Goal: Task Accomplishment & Management: Use online tool/utility

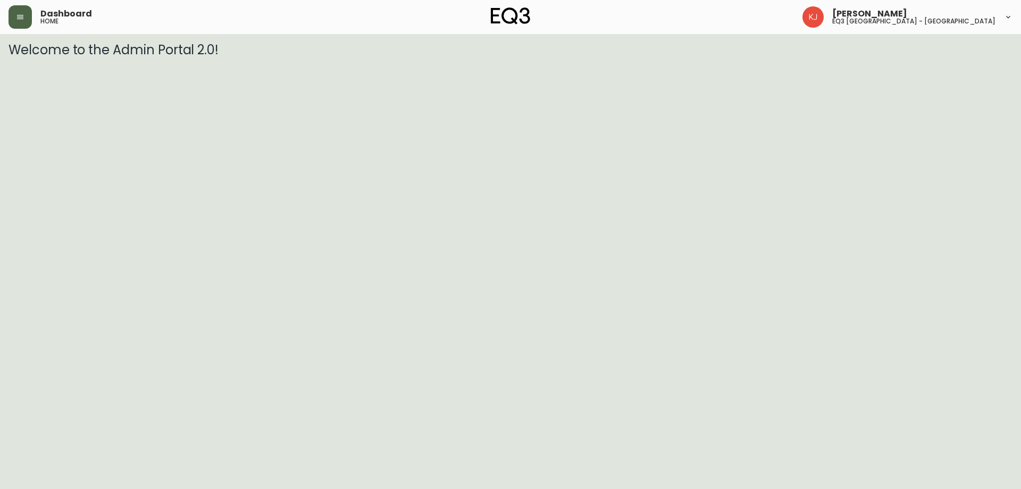
click at [19, 10] on button "button" at bounding box center [20, 16] width 23 height 23
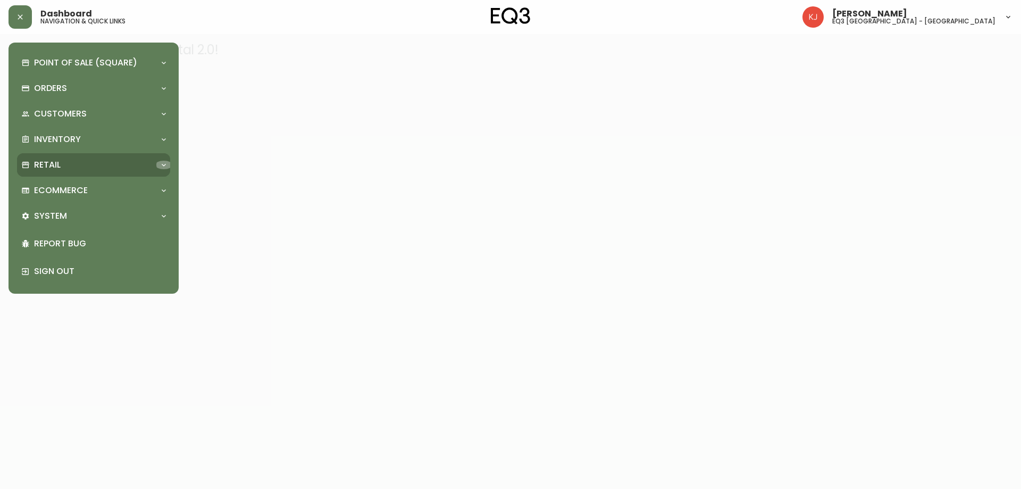
click at [165, 165] on icon at bounding box center [164, 165] width 9 height 9
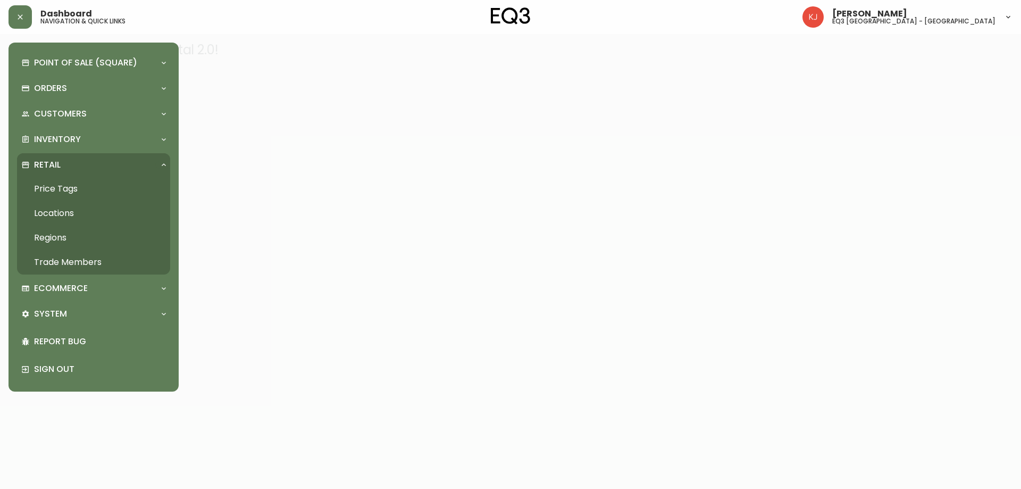
click at [72, 189] on link "Price Tags" at bounding box center [93, 189] width 153 height 24
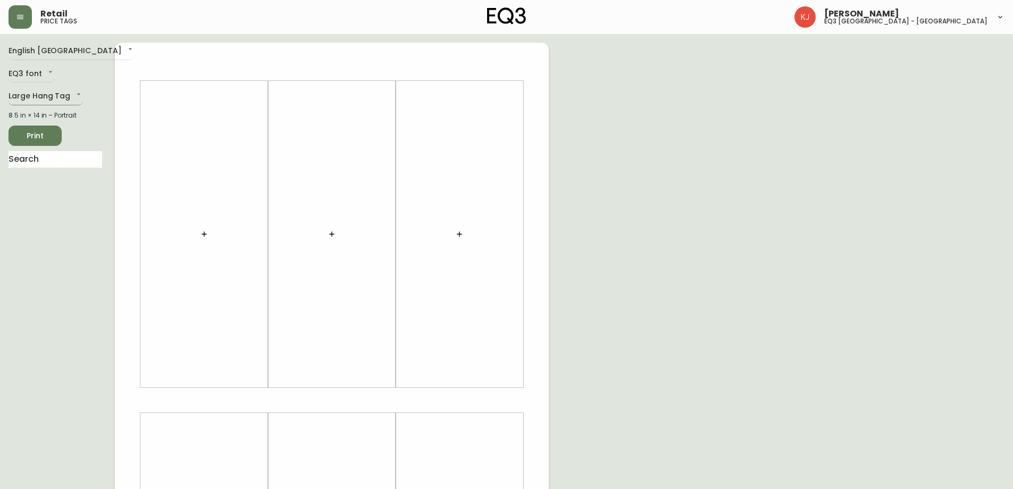
click at [41, 102] on body "Retail price tags [PERSON_NAME] eq3 [GEOGRAPHIC_DATA] - [GEOGRAPHIC_DATA] Engli…" at bounding box center [506, 378] width 1013 height 757
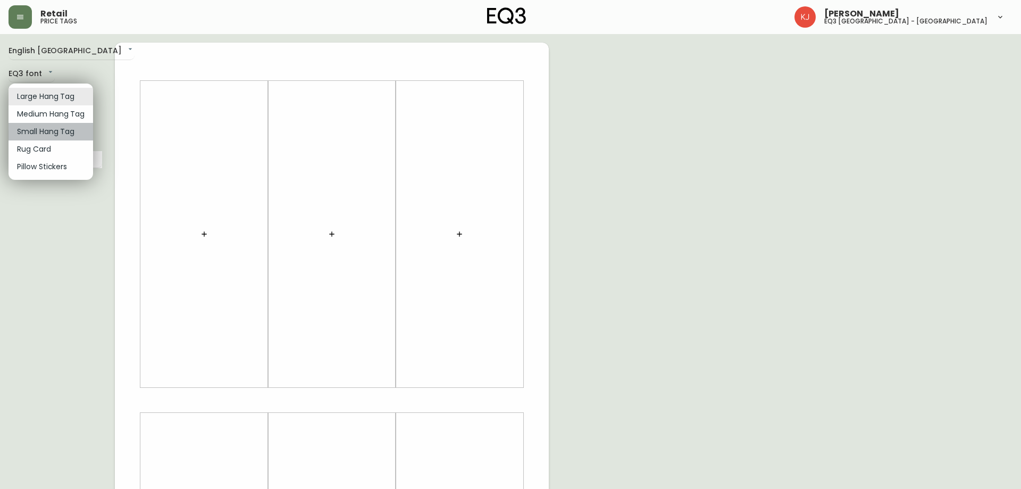
click at [43, 132] on li "Small Hang Tag" at bounding box center [51, 132] width 85 height 18
type input "small"
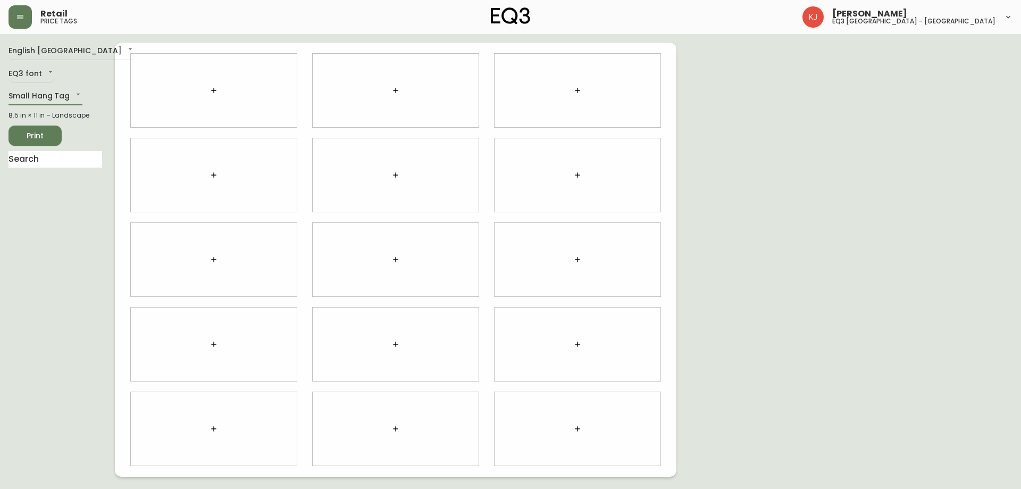
click at [219, 87] on button "button" at bounding box center [213, 90] width 21 height 21
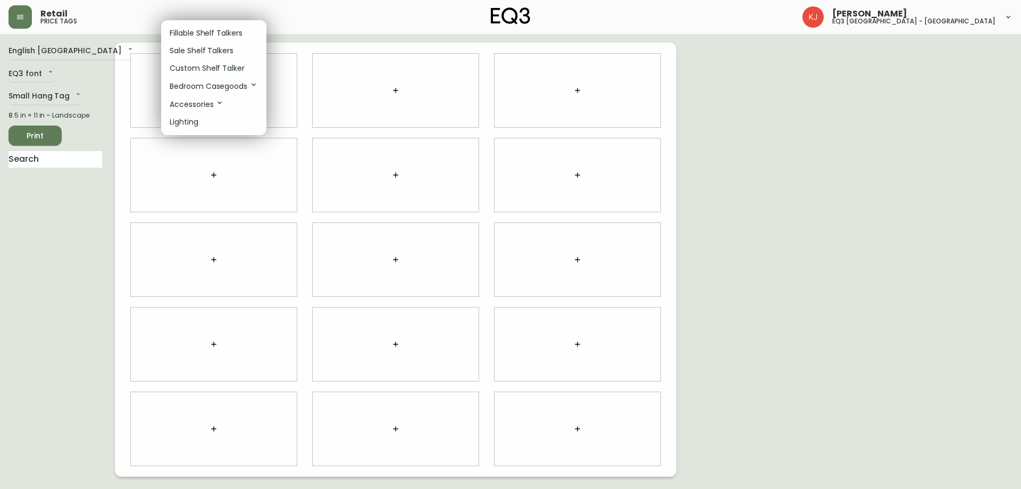
click at [218, 65] on p "Custom Shelf Talker" at bounding box center [207, 68] width 75 height 11
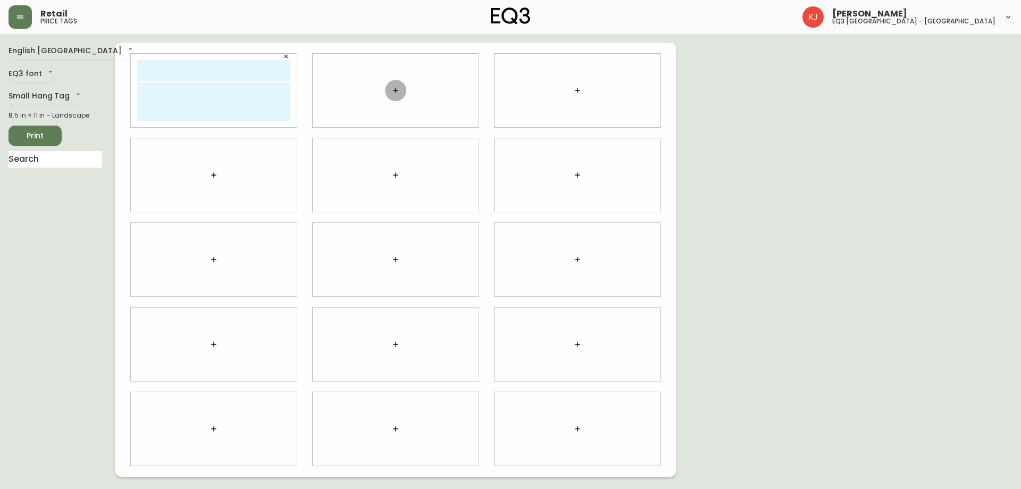
click at [401, 85] on button "button" at bounding box center [395, 90] width 21 height 21
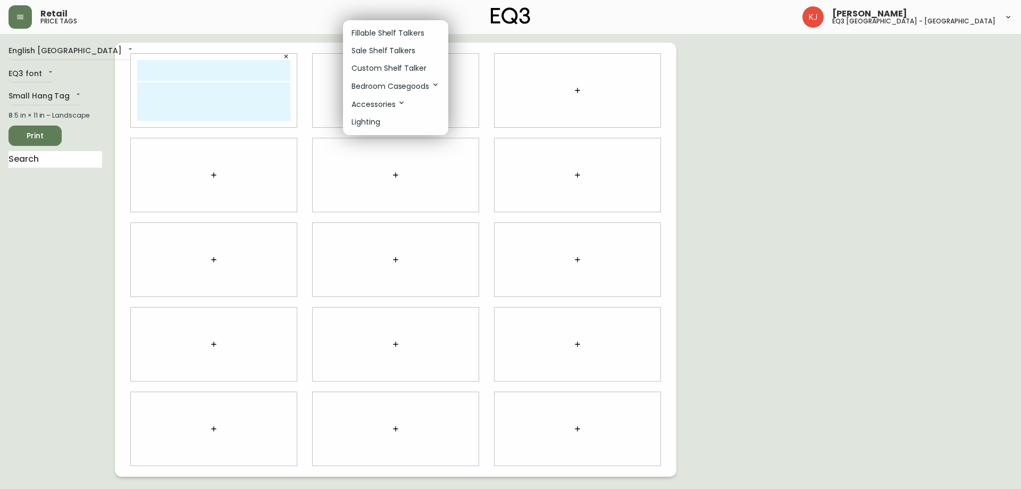
click at [378, 63] on p "Custom Shelf Talker" at bounding box center [389, 68] width 75 height 11
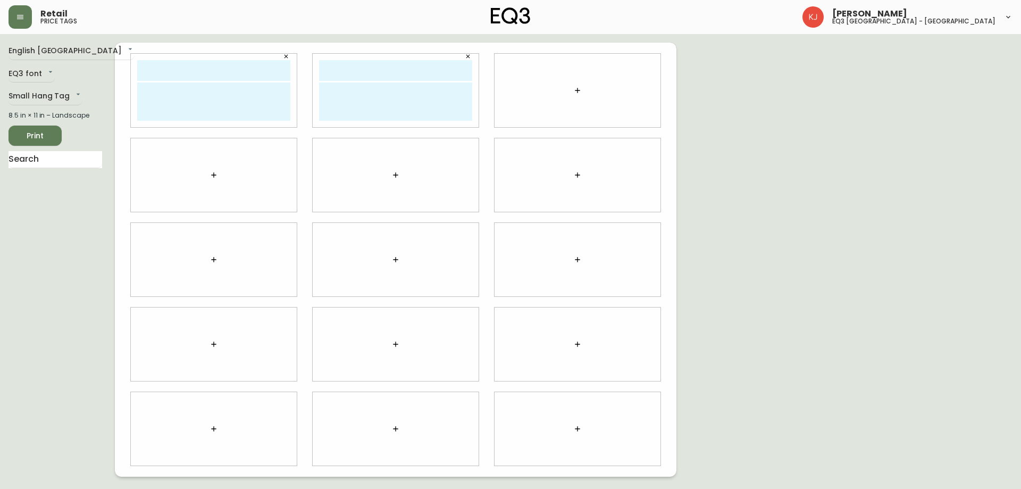
click at [555, 82] on div at bounding box center [578, 90] width 166 height 73
click at [569, 82] on div at bounding box center [578, 90] width 166 height 73
click at [573, 89] on icon "button" at bounding box center [577, 90] width 9 height 9
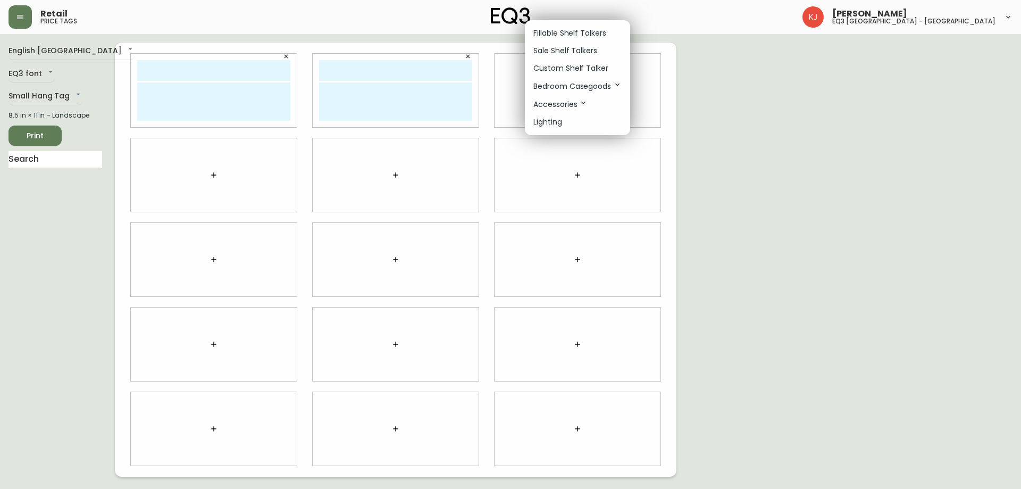
click at [558, 63] on p "Custom Shelf Talker" at bounding box center [570, 68] width 75 height 11
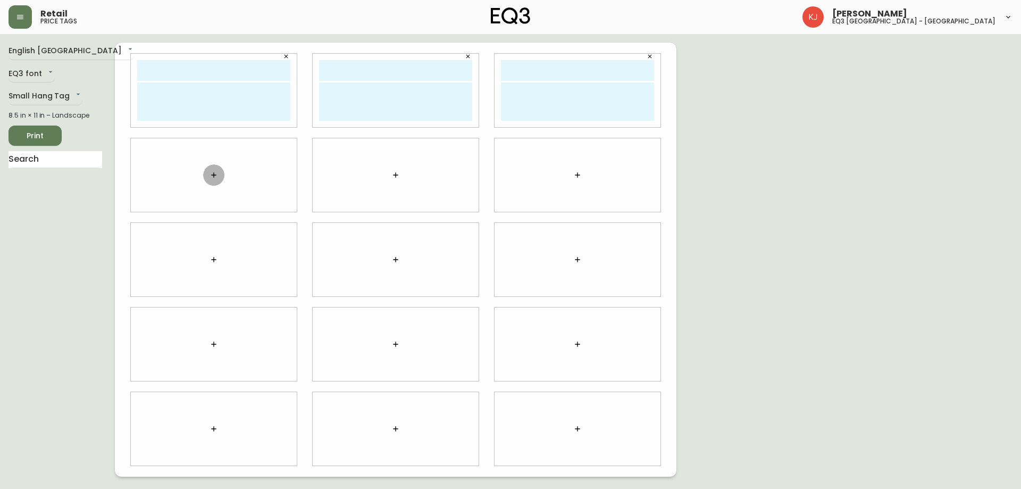
click at [222, 172] on button "button" at bounding box center [213, 174] width 21 height 21
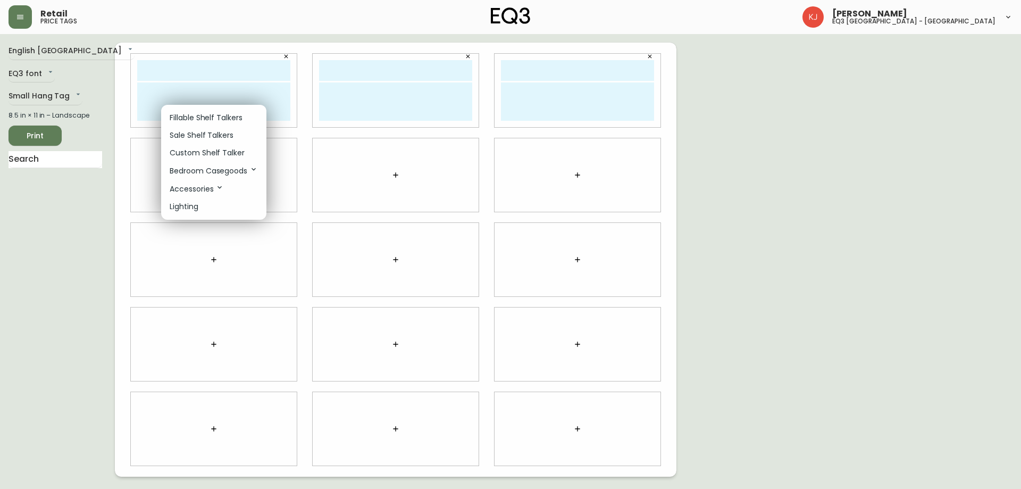
click at [218, 152] on p "Custom Shelf Talker" at bounding box center [207, 152] width 75 height 11
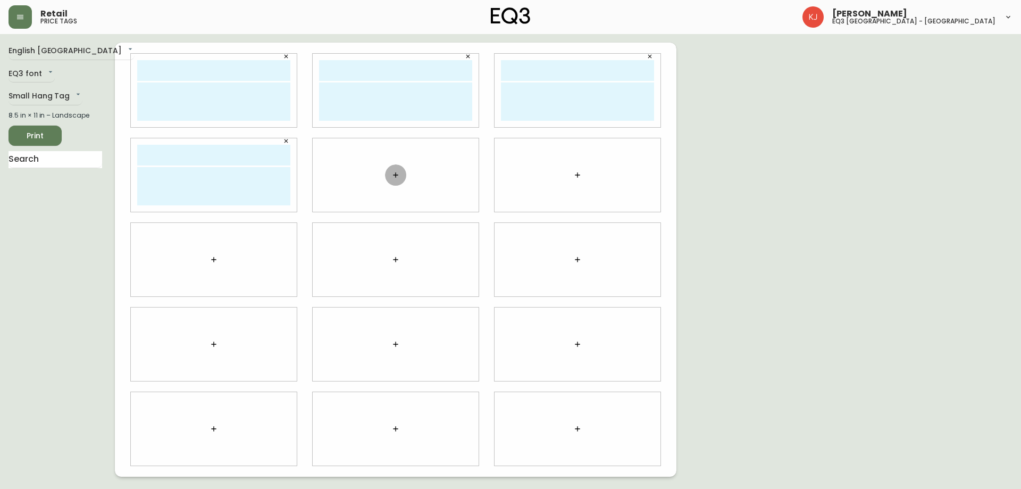
click at [394, 170] on button "button" at bounding box center [395, 174] width 21 height 21
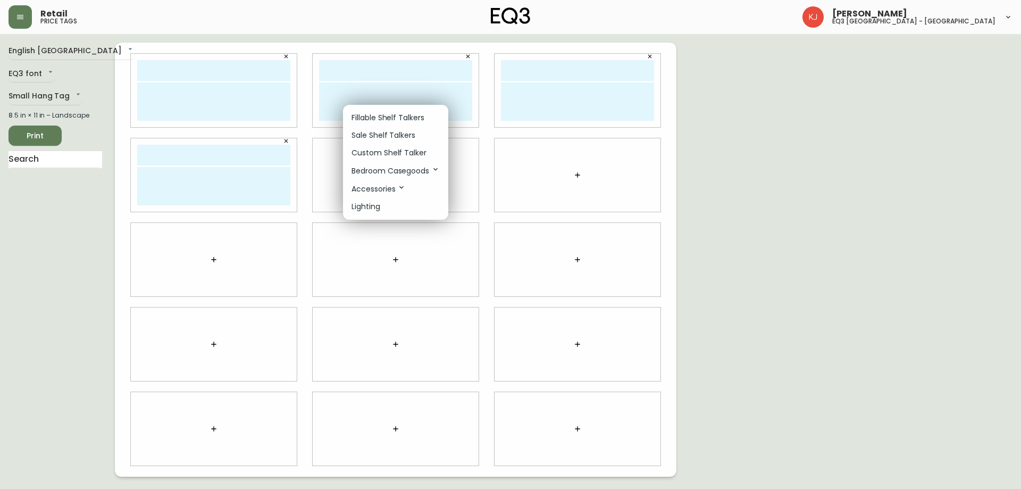
click at [378, 155] on p "Custom Shelf Talker" at bounding box center [389, 152] width 75 height 11
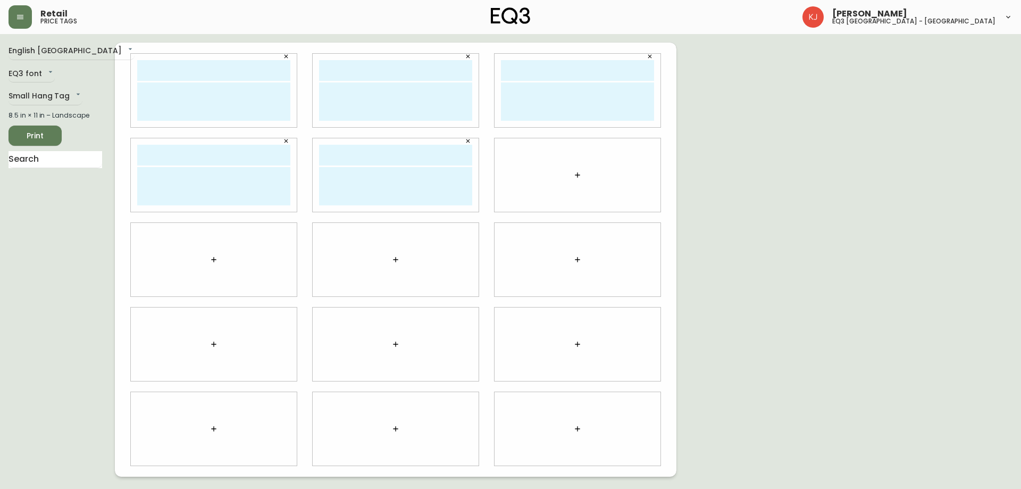
click at [576, 176] on icon "button" at bounding box center [577, 175] width 9 height 9
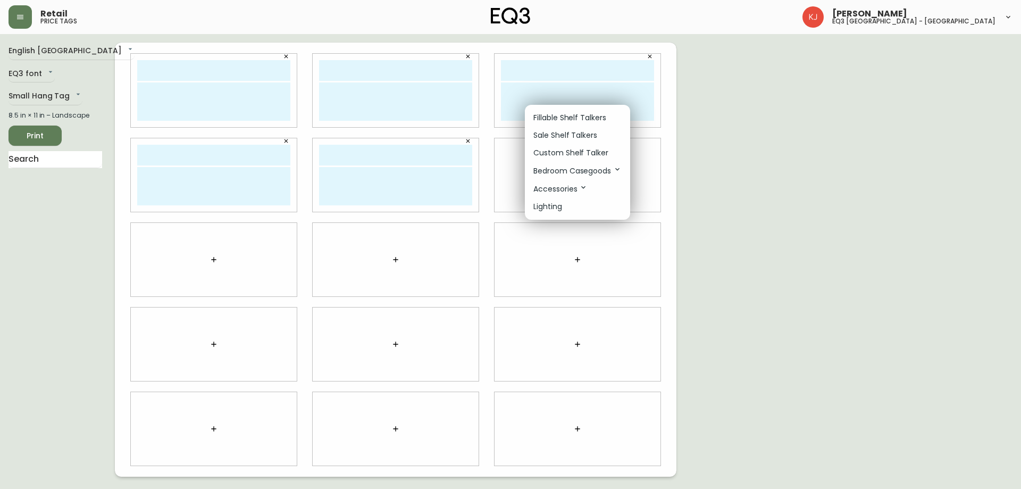
click at [540, 151] on p "Custom Shelf Talker" at bounding box center [570, 152] width 75 height 11
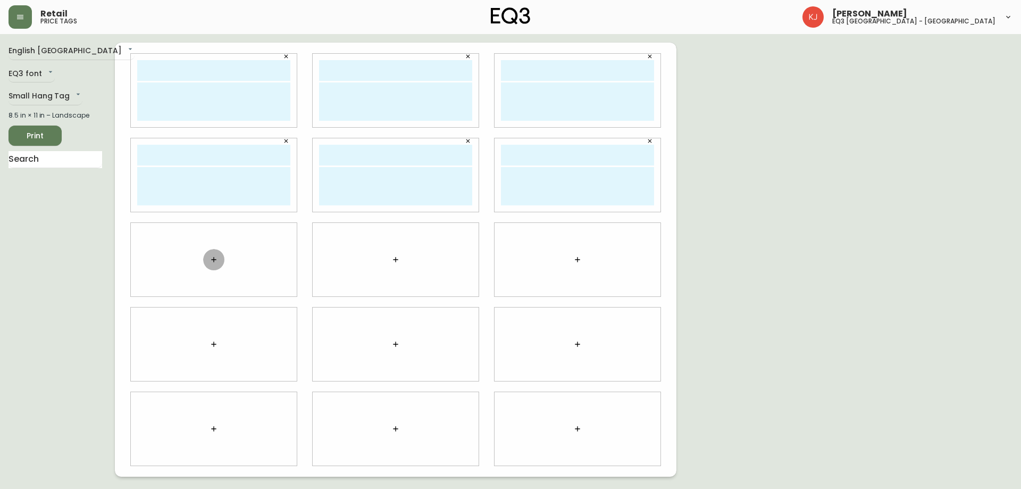
click at [219, 259] on button "button" at bounding box center [213, 259] width 21 height 21
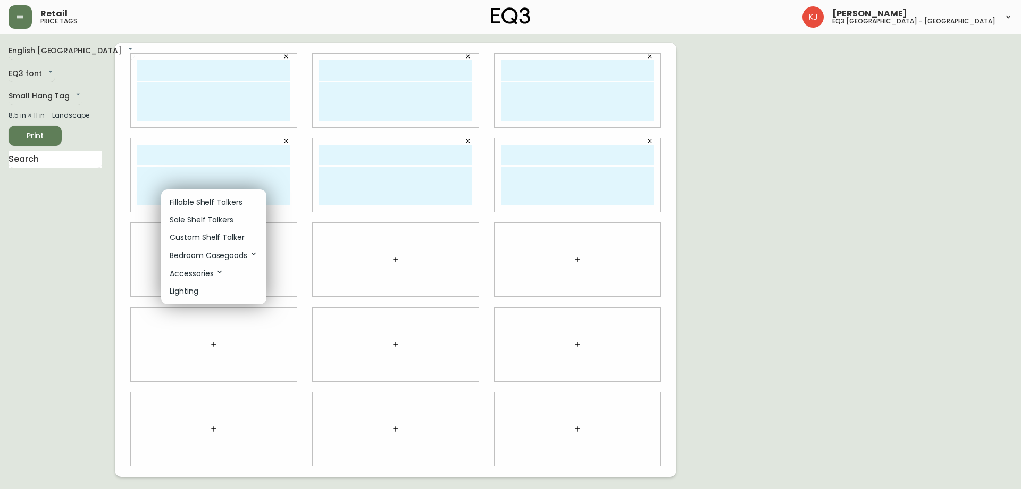
click at [231, 233] on p "Custom Shelf Talker" at bounding box center [207, 237] width 75 height 11
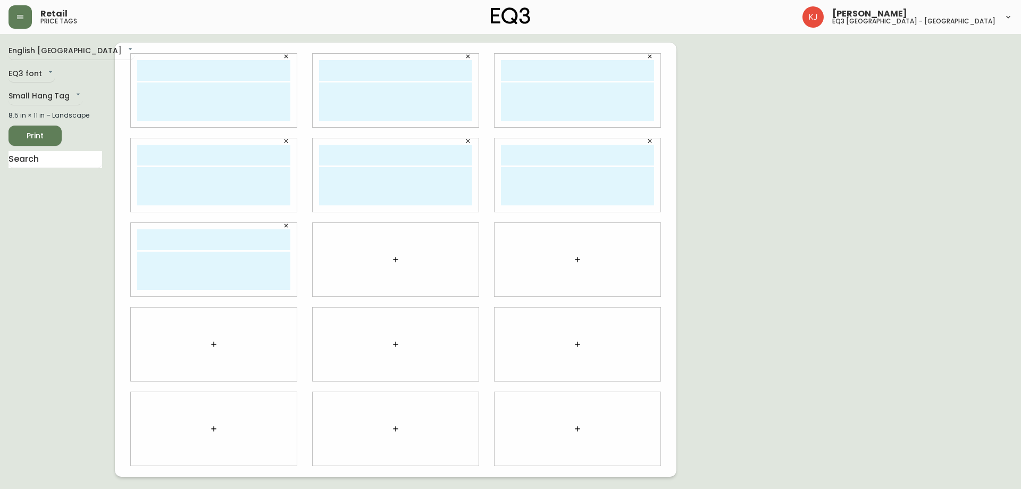
click at [402, 260] on button "button" at bounding box center [395, 259] width 21 height 21
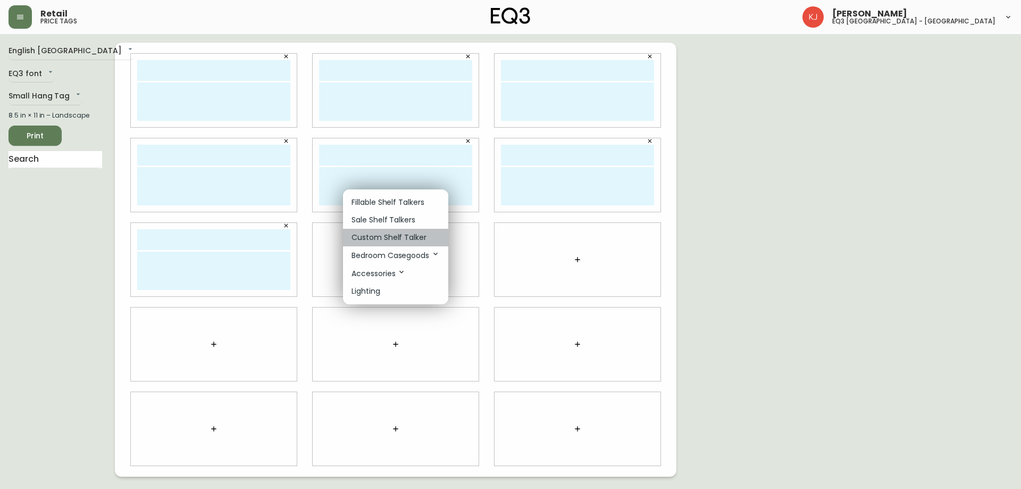
click at [404, 236] on p "Custom Shelf Talker" at bounding box center [389, 237] width 75 height 11
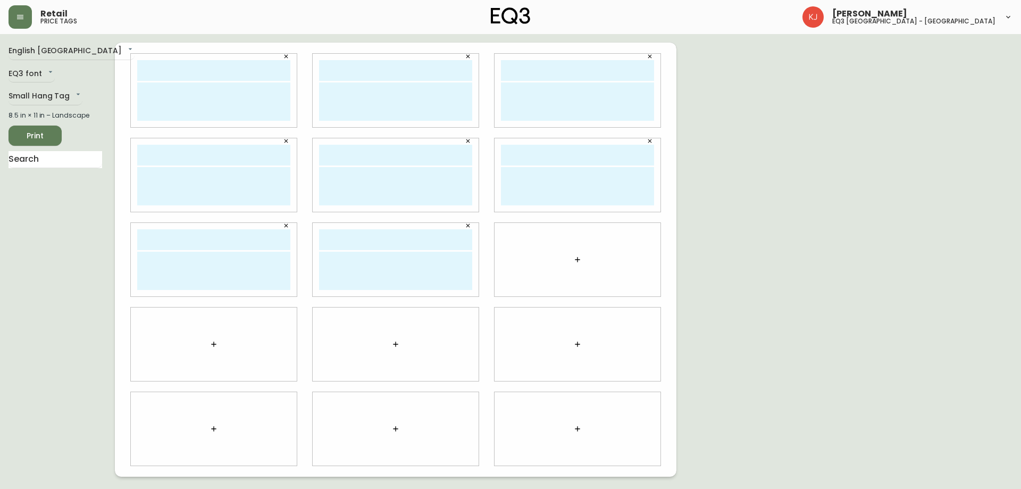
click at [577, 263] on icon "button" at bounding box center [577, 259] width 9 height 9
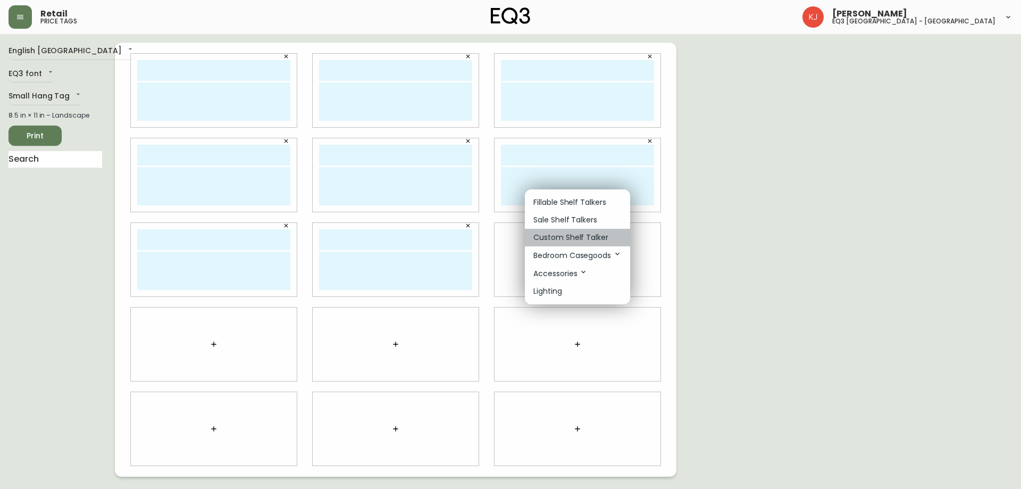
click at [567, 238] on p "Custom Shelf Talker" at bounding box center [570, 237] width 75 height 11
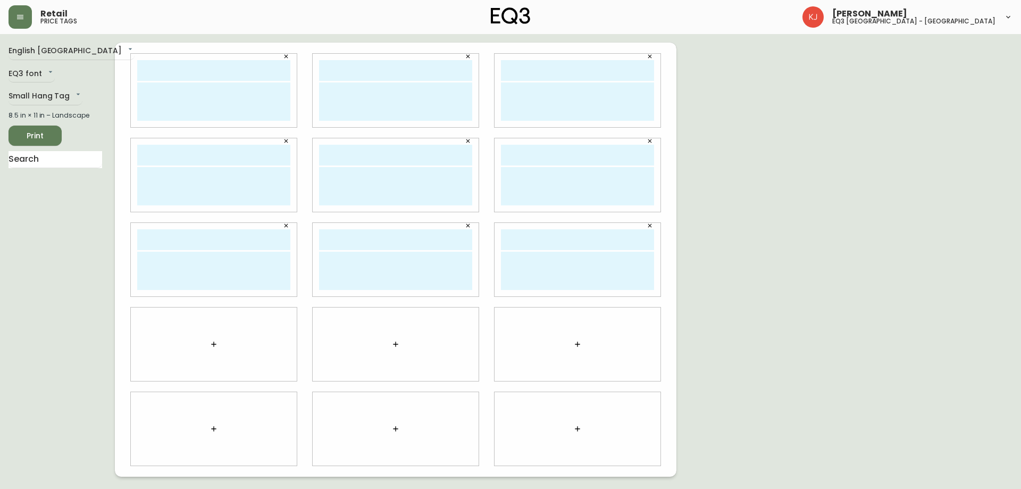
click at [217, 344] on icon "button" at bounding box center [214, 344] width 9 height 9
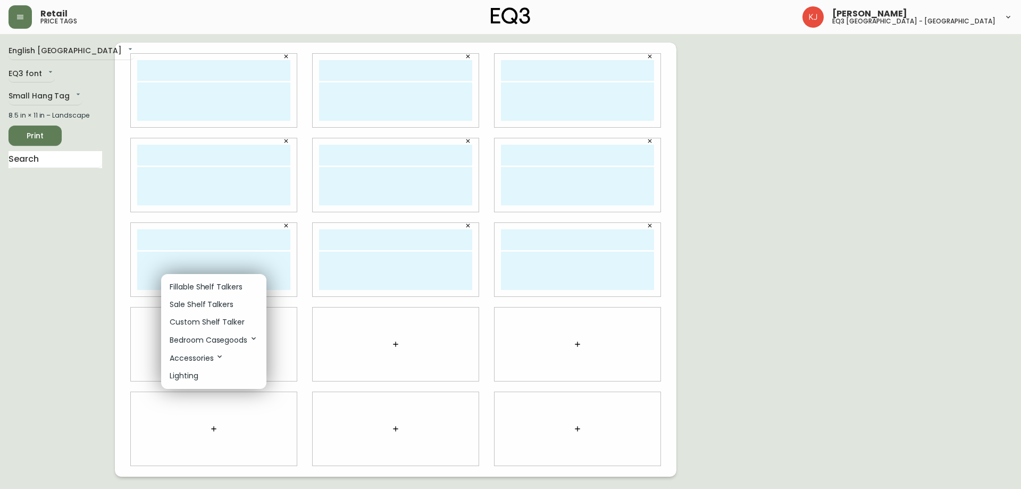
click at [225, 320] on p "Custom Shelf Talker" at bounding box center [207, 321] width 75 height 11
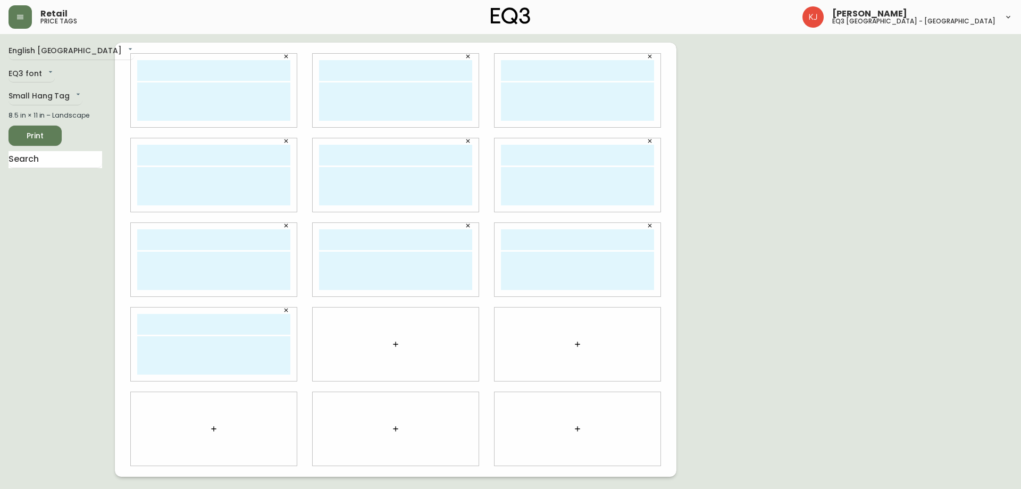
click at [403, 341] on button "button" at bounding box center [395, 343] width 21 height 21
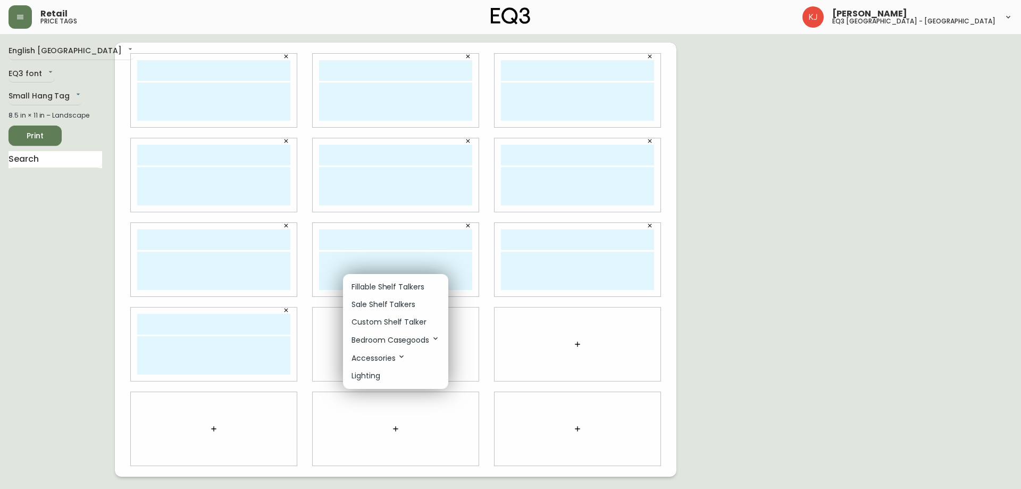
click at [382, 317] on p "Custom Shelf Talker" at bounding box center [389, 321] width 75 height 11
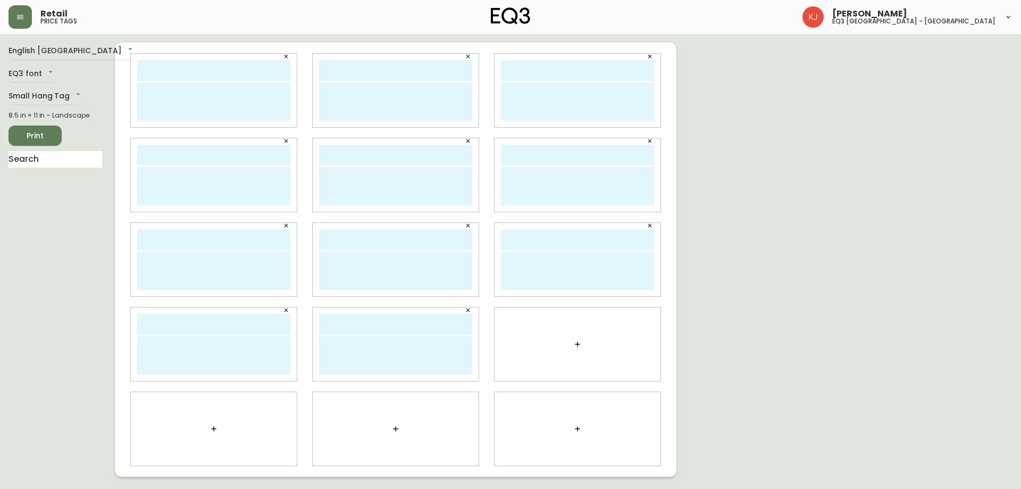
click at [576, 343] on icon "button" at bounding box center [577, 344] width 9 height 9
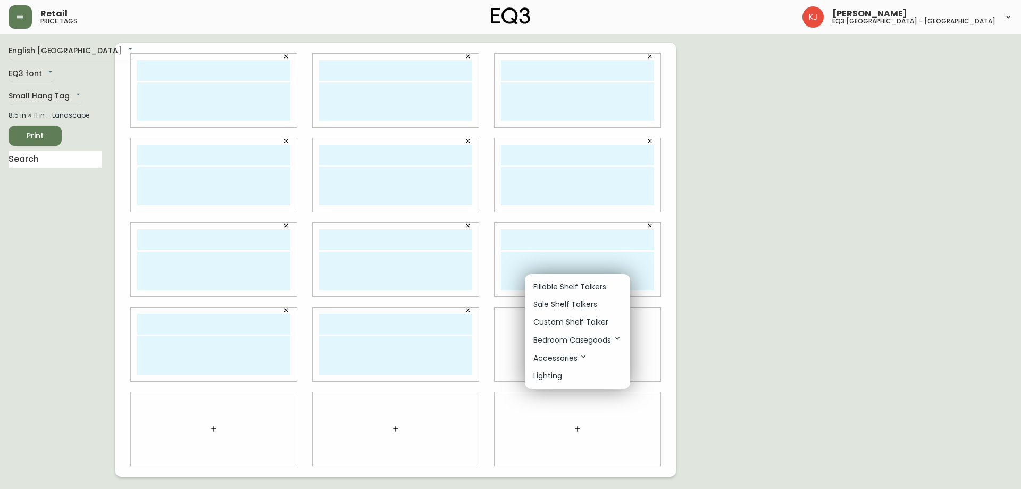
click at [553, 326] on p "Custom Shelf Talker" at bounding box center [570, 321] width 75 height 11
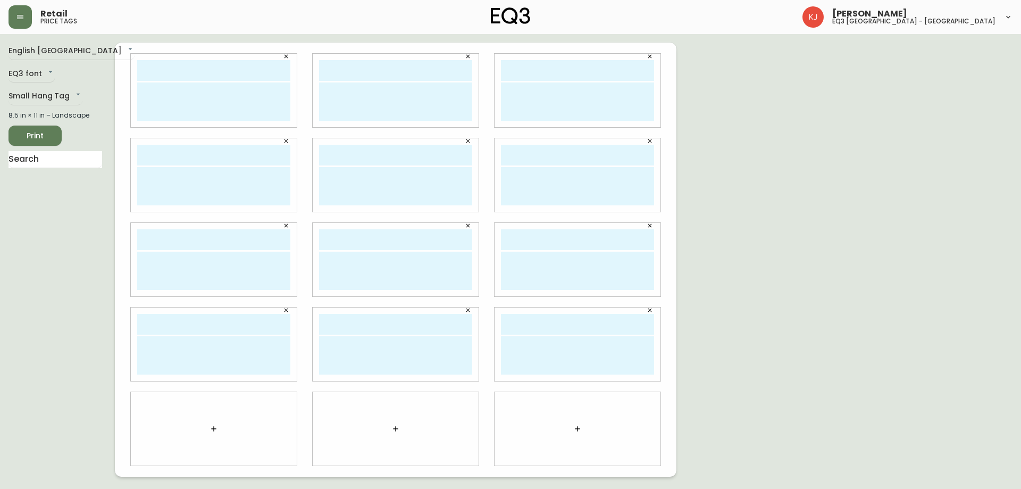
click at [212, 427] on icon "button" at bounding box center [214, 428] width 9 height 9
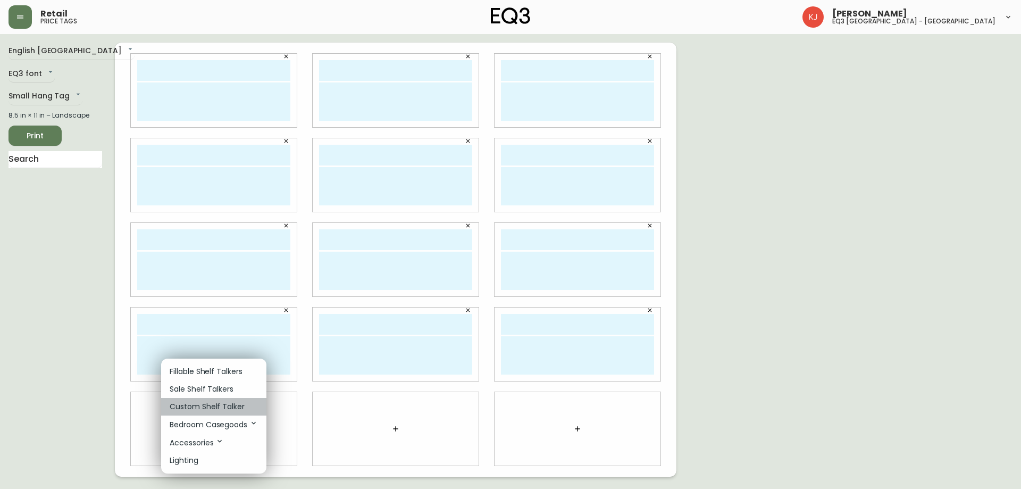
click at [215, 407] on p "Custom Shelf Talker" at bounding box center [207, 406] width 75 height 11
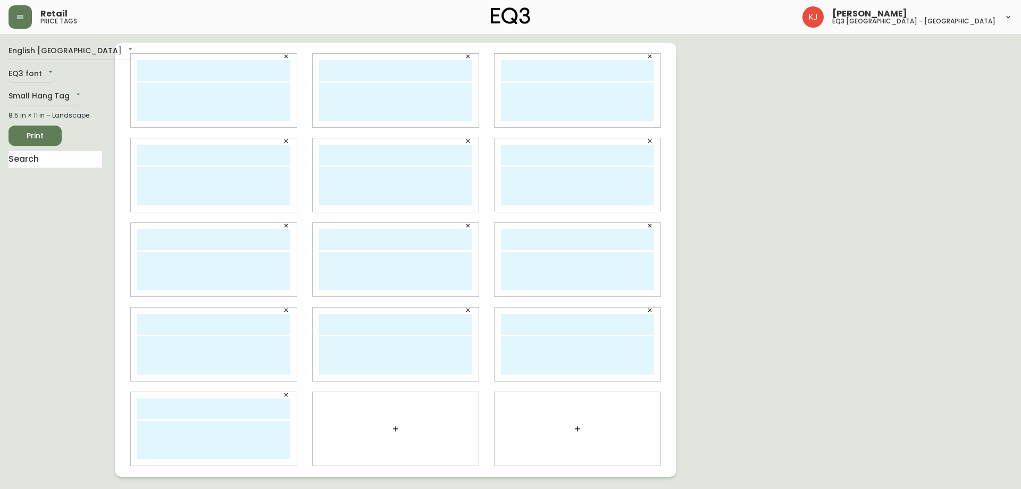
click at [390, 428] on button "button" at bounding box center [395, 428] width 21 height 21
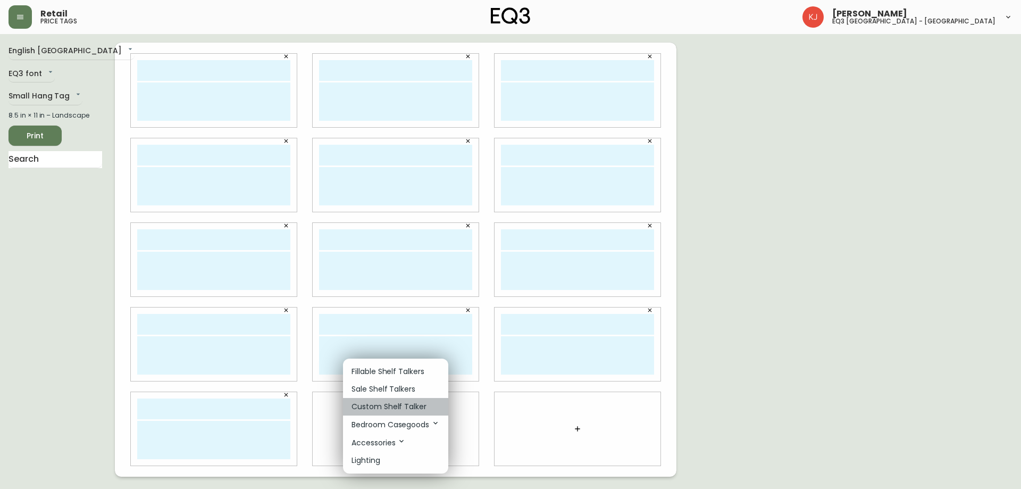
click at [381, 408] on p "Custom Shelf Talker" at bounding box center [389, 406] width 75 height 11
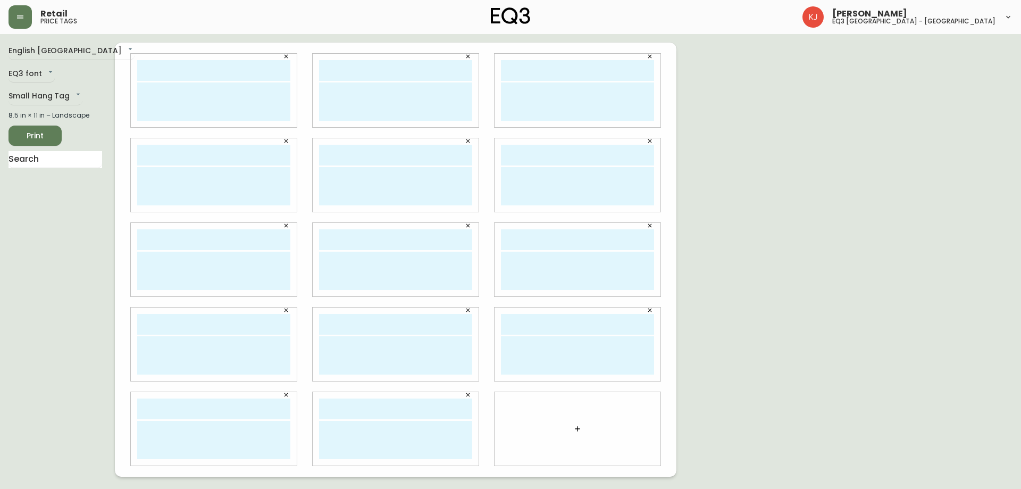
click at [575, 431] on icon "button" at bounding box center [577, 428] width 9 height 9
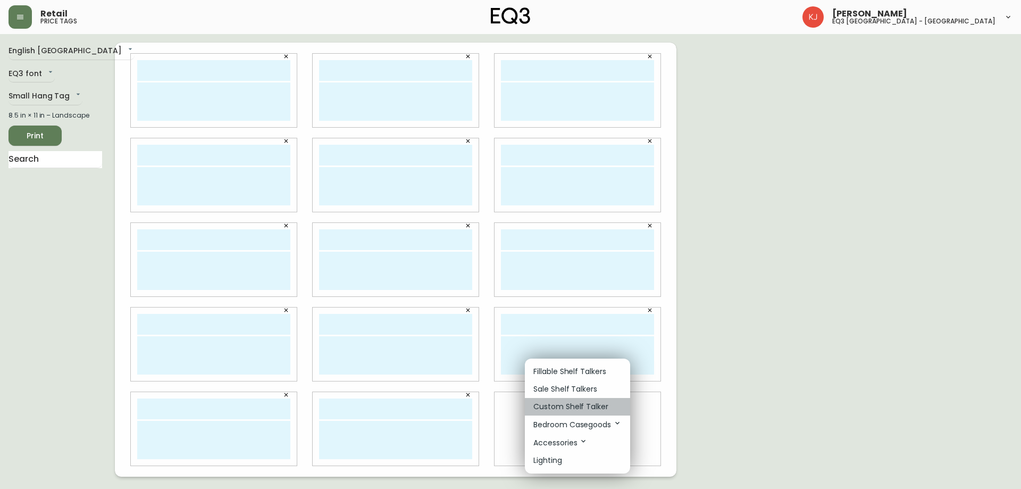
click at [545, 410] on p "Custom Shelf Talker" at bounding box center [570, 406] width 75 height 11
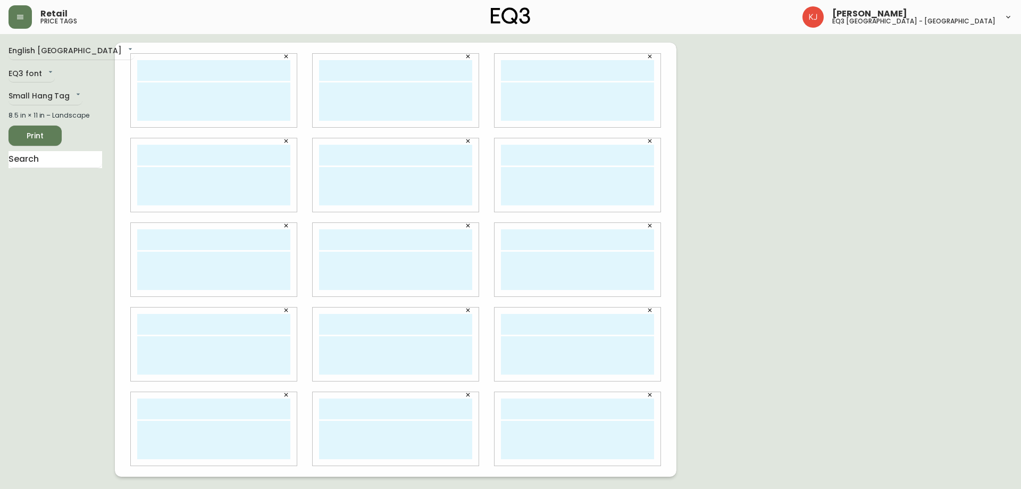
click at [232, 70] on input "text" at bounding box center [213, 70] width 153 height 21
type input "[PERSON_NAME]"
click at [140, 106] on textarea at bounding box center [213, 101] width 153 height 38
type textarea "C"
type textarea "CONSULTANT EN DESIGN [EMAIL_ADDRESS][DOMAIN_NAME]"
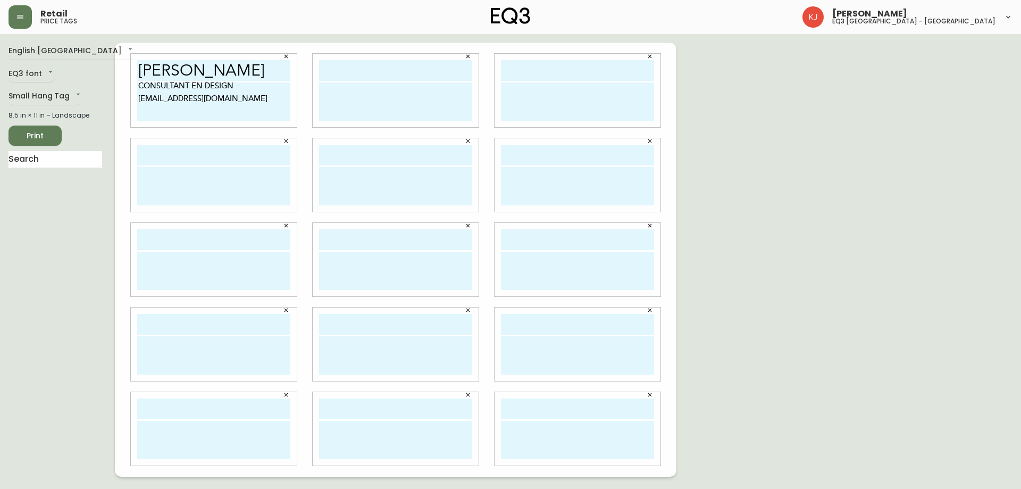
click at [235, 63] on input "[PERSON_NAME]" at bounding box center [213, 70] width 153 height 21
drag, startPoint x: 258, startPoint y: 69, endPoint x: 111, endPoint y: 74, distance: 146.9
click at [111, 74] on div "English [GEOGRAPHIC_DATA] en_CA EQ3 font EQ3 Small Hang Tag small 8.5 in × 11 i…" at bounding box center [511, 260] width 1004 height 434
click at [338, 70] on input "text" at bounding box center [395, 70] width 153 height 21
paste input "[PERSON_NAME]"
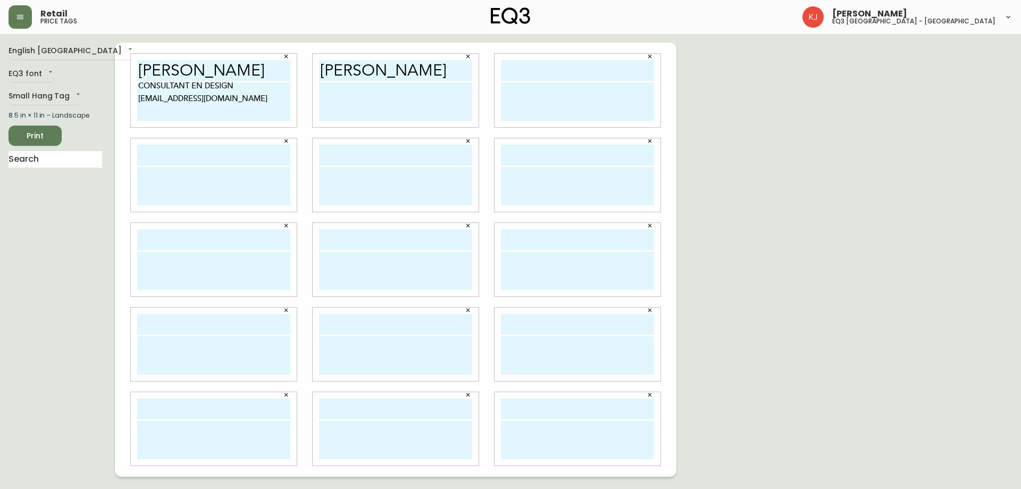
type input "[PERSON_NAME]"
click at [537, 69] on input "text" at bounding box center [577, 70] width 153 height 21
paste input "[PERSON_NAME]"
type input "[PERSON_NAME]"
click at [238, 148] on input "text" at bounding box center [213, 155] width 153 height 21
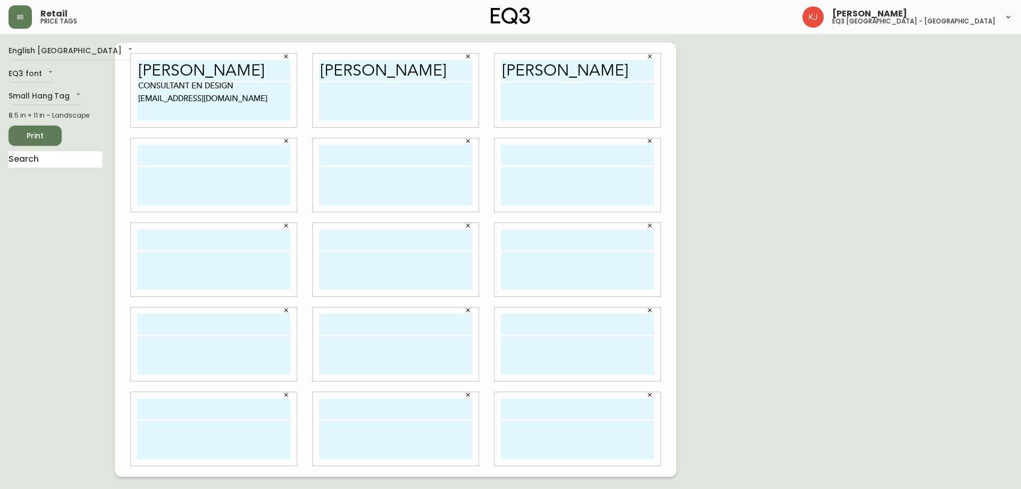
paste input "[PERSON_NAME]"
type input "[PERSON_NAME]"
click at [345, 162] on input "text" at bounding box center [395, 155] width 153 height 21
paste input "[PERSON_NAME]"
type input "[PERSON_NAME]"
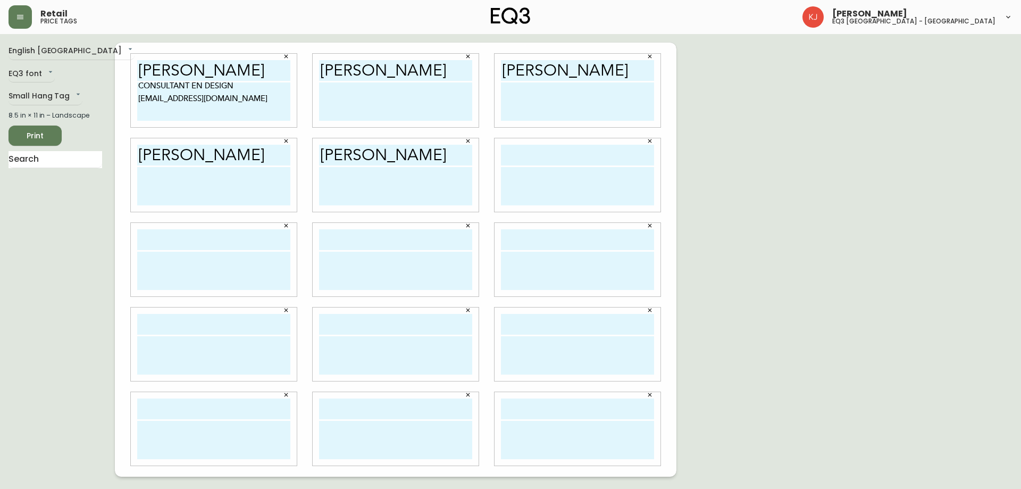
click at [526, 154] on input "text" at bounding box center [577, 155] width 153 height 21
paste input "[PERSON_NAME]"
type input "[PERSON_NAME]"
click at [188, 236] on input "text" at bounding box center [213, 239] width 153 height 21
paste input "[PERSON_NAME]"
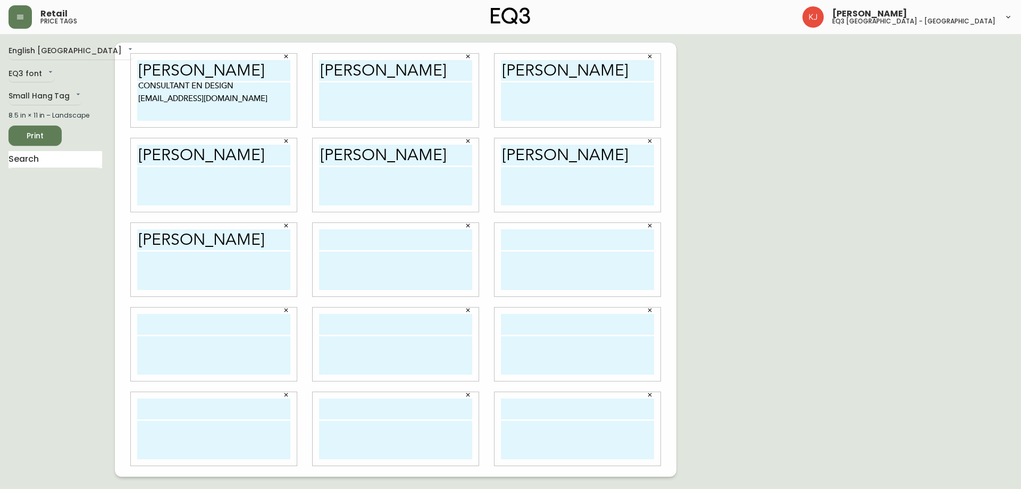
type input "[PERSON_NAME]"
click at [372, 231] on input "text" at bounding box center [395, 239] width 153 height 21
paste input "[PERSON_NAME]"
type input "[PERSON_NAME]"
click at [549, 244] on input "text" at bounding box center [577, 239] width 153 height 21
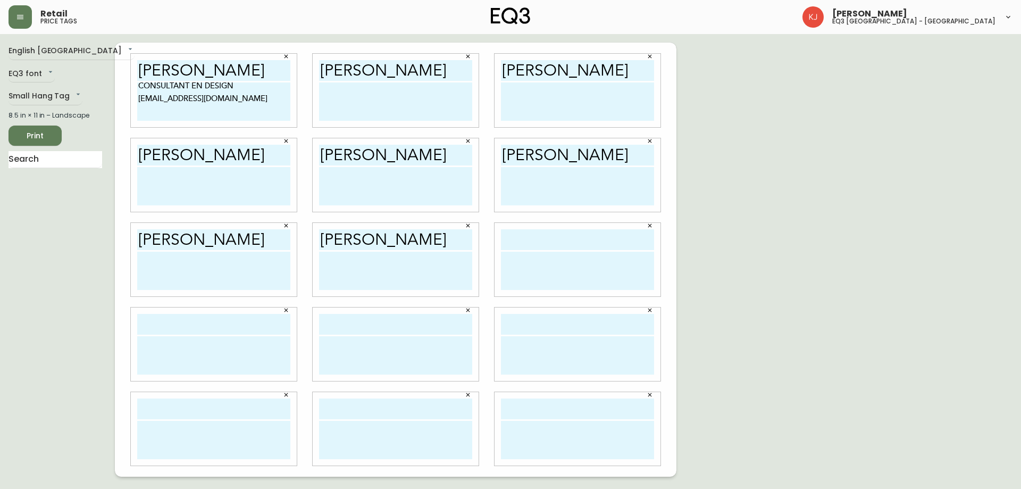
paste input "[PERSON_NAME]"
type input "[PERSON_NAME]"
click at [220, 329] on input "text" at bounding box center [213, 324] width 153 height 21
paste input "[PERSON_NAME]"
type input "[PERSON_NAME]"
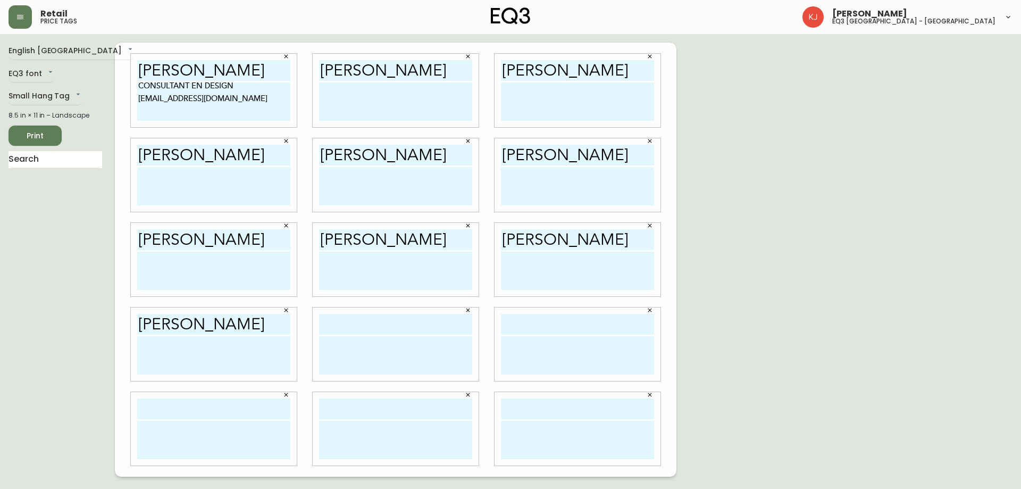
click at [369, 321] on input "text" at bounding box center [395, 324] width 153 height 21
paste input "[PERSON_NAME]"
type input "[PERSON_NAME]"
click at [537, 313] on div at bounding box center [578, 343] width 166 height 73
click at [537, 314] on input "text" at bounding box center [577, 324] width 153 height 21
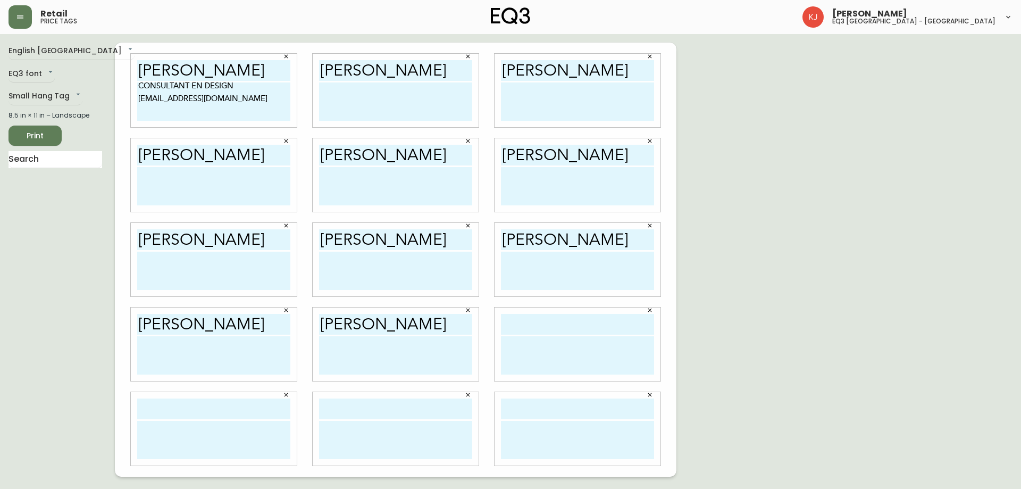
paste input "[PERSON_NAME]"
type input "[PERSON_NAME]"
click at [213, 416] on input "text" at bounding box center [213, 408] width 153 height 21
paste input "[PERSON_NAME]"
type input "[PERSON_NAME]"
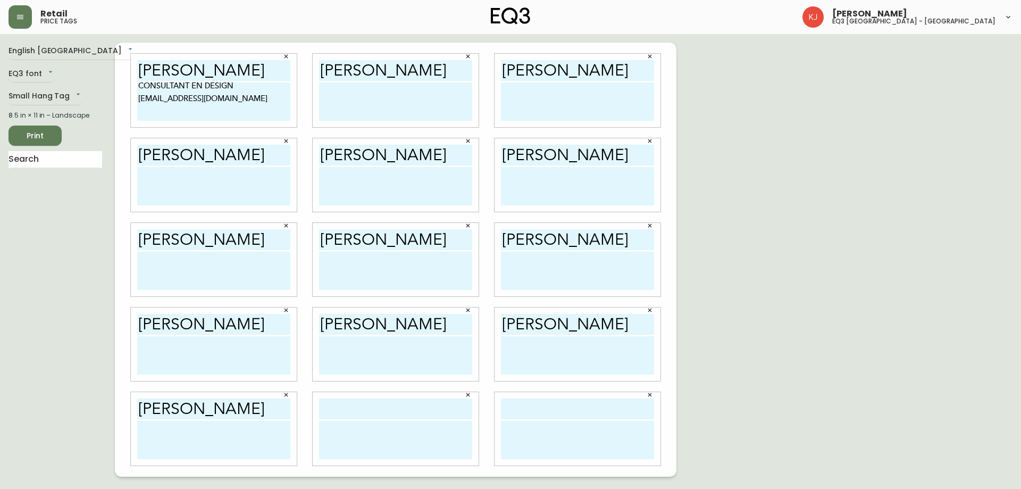
click at [367, 410] on input "text" at bounding box center [395, 408] width 153 height 21
paste input "[PERSON_NAME]"
type input "[PERSON_NAME]"
click at [537, 410] on input "text" at bounding box center [577, 408] width 153 height 21
paste input "[PERSON_NAME]"
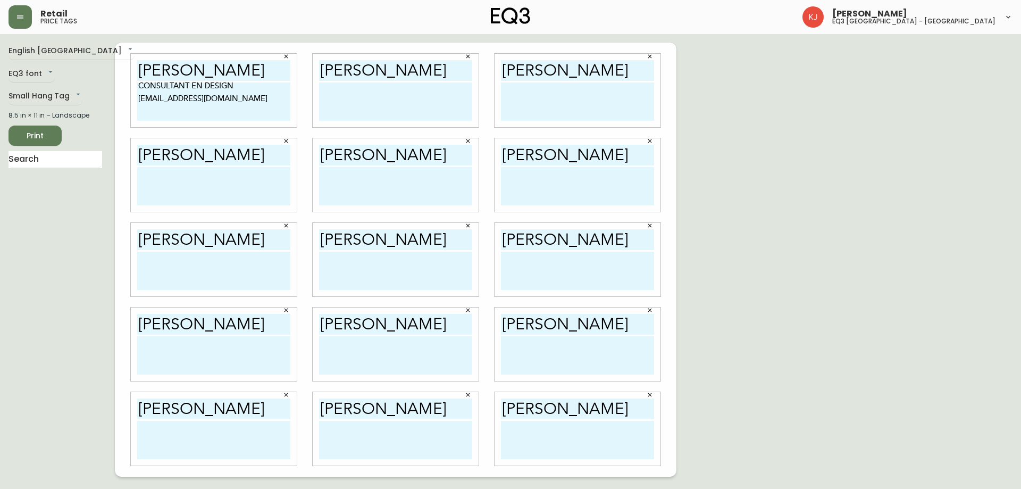
type input "[PERSON_NAME]"
drag, startPoint x: 208, startPoint y: 106, endPoint x: 122, endPoint y: 83, distance: 89.3
click at [122, 83] on div "[PERSON_NAME] CONSULTANT EN DESIGN [EMAIL_ADDRESS][DOMAIN_NAME] [PERSON_NAME] […" at bounding box center [396, 260] width 562 height 434
click at [407, 100] on textarea at bounding box center [395, 101] width 153 height 38
paste textarea "CONSULTANT EN DESIGN [EMAIL_ADDRESS][DOMAIN_NAME]"
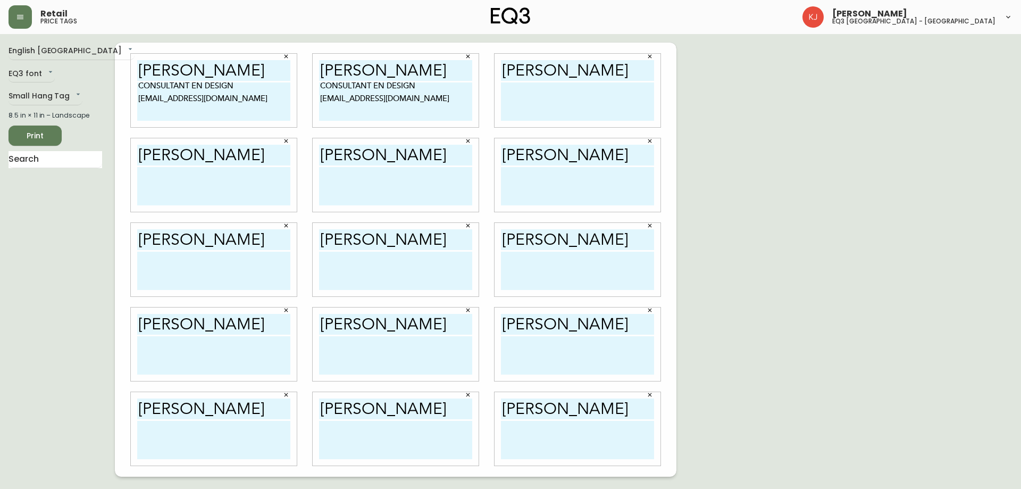
type textarea "CONSULTANT EN DESIGN [EMAIL_ADDRESS][DOMAIN_NAME]"
click at [544, 103] on textarea at bounding box center [577, 101] width 153 height 38
paste textarea "CONSULTANT EN DESIGN [EMAIL_ADDRESS][DOMAIN_NAME]"
type textarea "CONSULTANT EN DESIGN [EMAIL_ADDRESS][DOMAIN_NAME]"
click at [213, 201] on textarea at bounding box center [213, 186] width 153 height 38
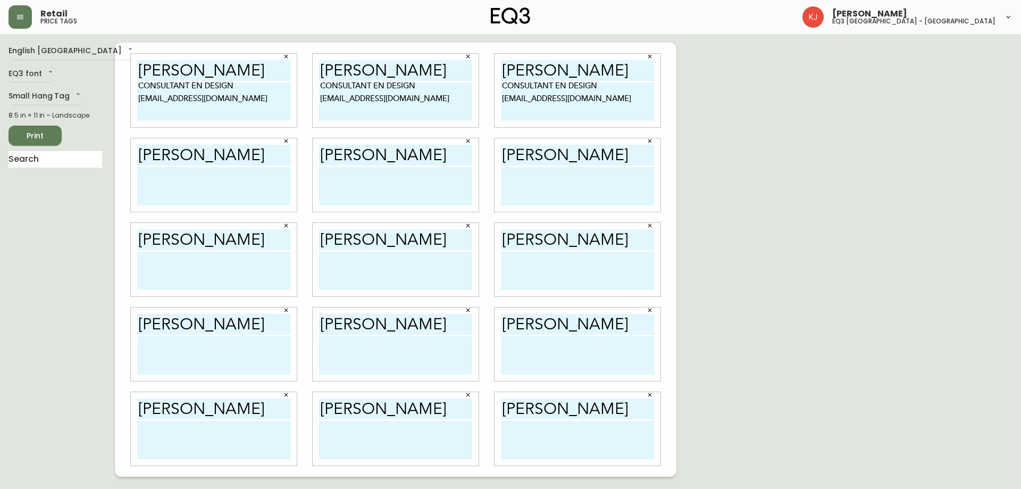
paste textarea "CONSULTANT EN DESIGN [EMAIL_ADDRESS][DOMAIN_NAME]"
type textarea "CONSULTANT EN DESIGN [EMAIL_ADDRESS][DOMAIN_NAME]"
click at [405, 197] on textarea at bounding box center [395, 186] width 153 height 38
paste textarea "CONSULTANT EN DESIGN [EMAIL_ADDRESS][DOMAIN_NAME]"
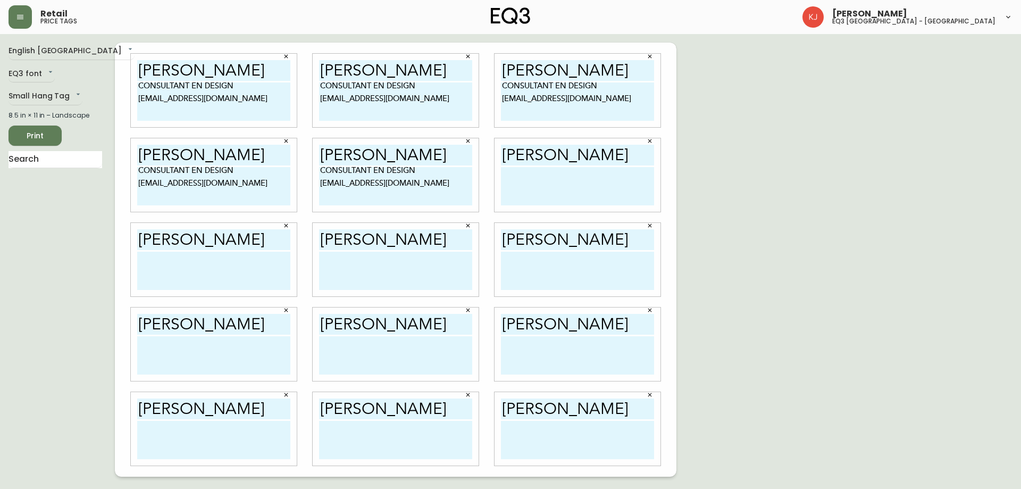
type textarea "CONSULTANT EN DESIGN [EMAIL_ADDRESS][DOMAIN_NAME]"
click at [510, 195] on textarea at bounding box center [577, 186] width 153 height 38
paste textarea "CONSULTANT EN DESIGN [EMAIL_ADDRESS][DOMAIN_NAME]"
type textarea "CONSULTANT EN DESIGN [EMAIL_ADDRESS][DOMAIN_NAME]"
click at [125, 275] on div "[PERSON_NAME]" at bounding box center [214, 260] width 182 height 85
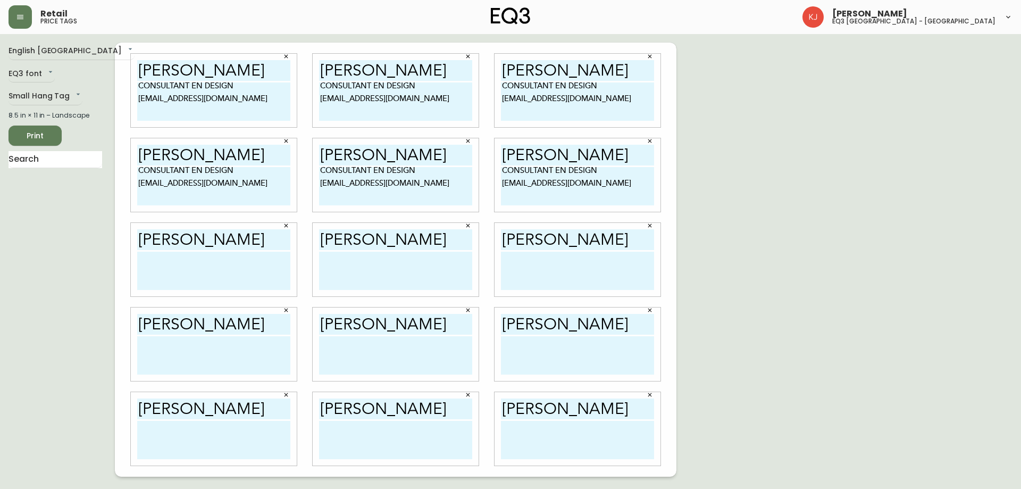
click at [157, 270] on textarea at bounding box center [213, 271] width 153 height 38
paste textarea "CONSULTANT EN DESIGN [EMAIL_ADDRESS][DOMAIN_NAME]"
type textarea "CONSULTANT EN DESIGN [EMAIL_ADDRESS][DOMAIN_NAME]"
click at [361, 269] on textarea at bounding box center [395, 271] width 153 height 38
paste textarea "CONSULTANT EN DESIGN [EMAIL_ADDRESS][DOMAIN_NAME]"
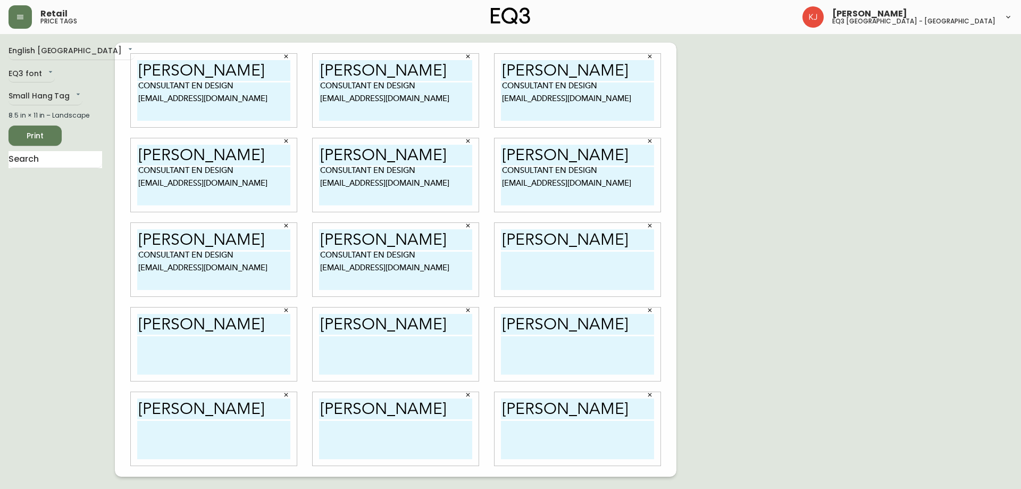
type textarea "CONSULTANT EN DESIGN [EMAIL_ADDRESS][DOMAIN_NAME]"
click at [514, 265] on textarea at bounding box center [577, 271] width 153 height 38
paste textarea "CONSULTANT EN DESIGN [EMAIL_ADDRESS][DOMAIN_NAME]"
type textarea "CONSULTANT EN DESIGN [EMAIL_ADDRESS][DOMAIN_NAME]"
click at [218, 373] on textarea at bounding box center [213, 355] width 153 height 38
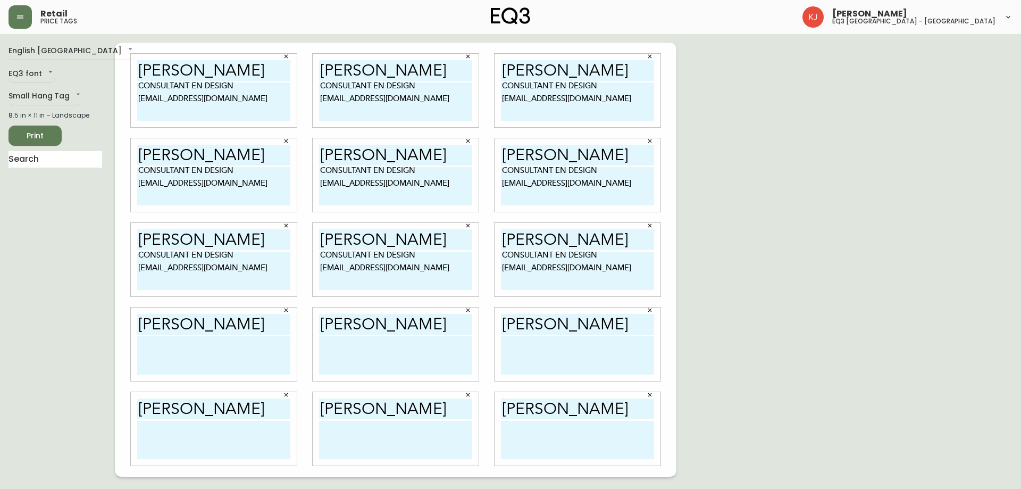
paste textarea "CONSULTANT EN DESIGN [EMAIL_ADDRESS][DOMAIN_NAME]"
type textarea "CONSULTANT EN DESIGN [EMAIL_ADDRESS][DOMAIN_NAME]"
click at [374, 354] on textarea at bounding box center [395, 355] width 153 height 38
paste textarea "CONSULTANT EN DESIGN [EMAIL_ADDRESS][DOMAIN_NAME]"
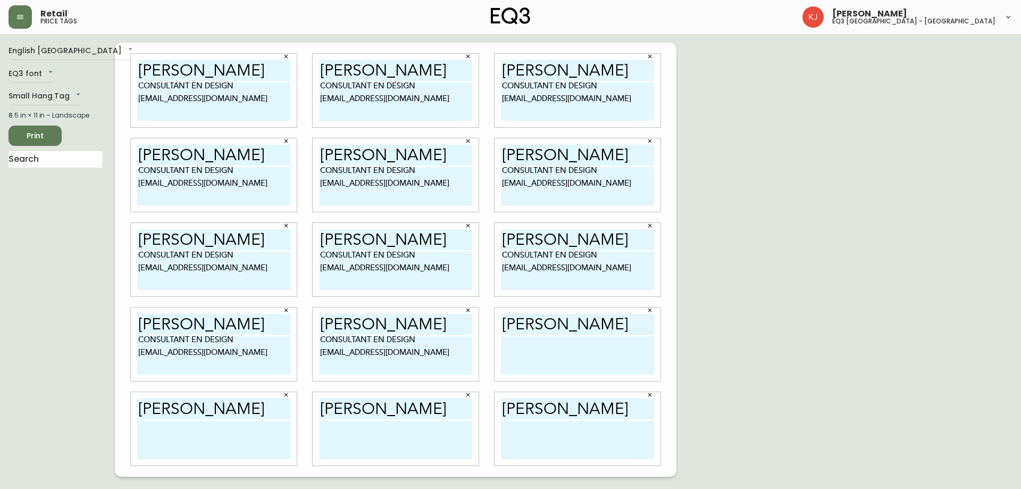
type textarea "CONSULTANT EN DESIGN [EMAIL_ADDRESS][DOMAIN_NAME]"
click at [514, 364] on textarea at bounding box center [577, 355] width 153 height 38
paste textarea "CONSULTANT EN DESIGN [EMAIL_ADDRESS][DOMAIN_NAME]"
type textarea "CONSULTANT EN DESIGN [EMAIL_ADDRESS][DOMAIN_NAME]"
click at [196, 456] on textarea at bounding box center [213, 440] width 153 height 38
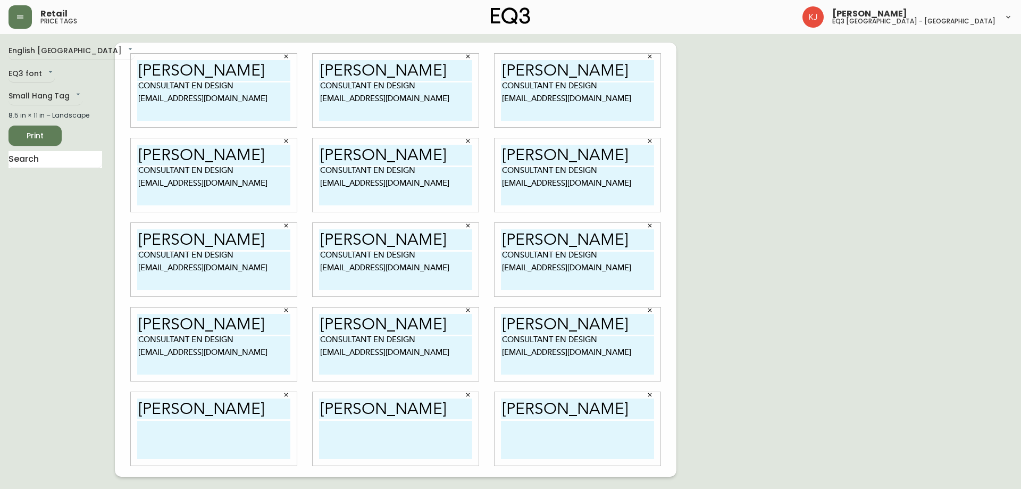
paste textarea "CONSULTANT EN DESIGN [EMAIL_ADDRESS][DOMAIN_NAME]"
type textarea "CONSULTANT EN DESIGN [EMAIL_ADDRESS][DOMAIN_NAME]"
click at [397, 452] on textarea at bounding box center [395, 440] width 153 height 38
paste textarea "CONSULTANT EN DESIGN [EMAIL_ADDRESS][DOMAIN_NAME]"
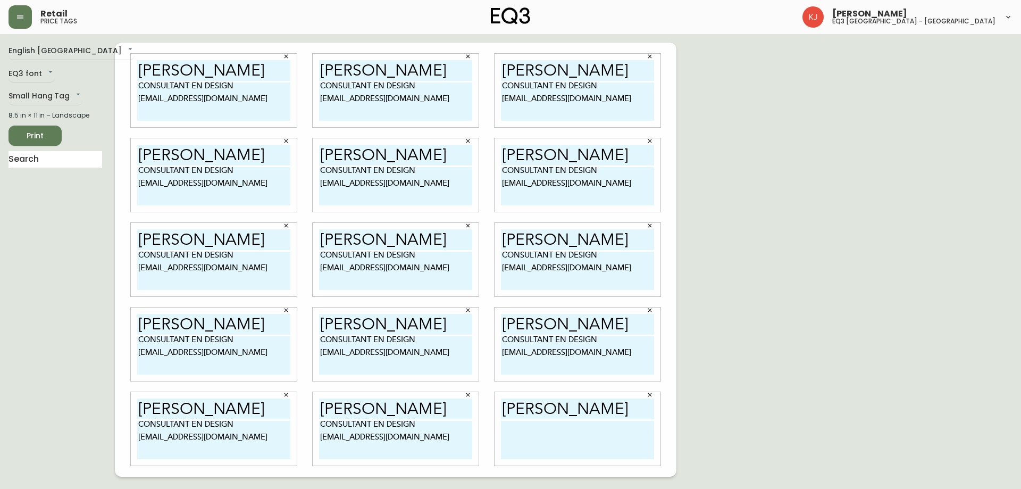
type textarea "CONSULTANT EN DESIGN [EMAIL_ADDRESS][DOMAIN_NAME]"
click at [514, 437] on textarea at bounding box center [577, 440] width 153 height 38
paste textarea "CONSULTANT EN DESIGN [EMAIL_ADDRESS][DOMAIN_NAME]"
type textarea "CONSULTANT EN DESIGN [EMAIL_ADDRESS][DOMAIN_NAME]"
click at [28, 137] on span "Print" at bounding box center [35, 135] width 36 height 13
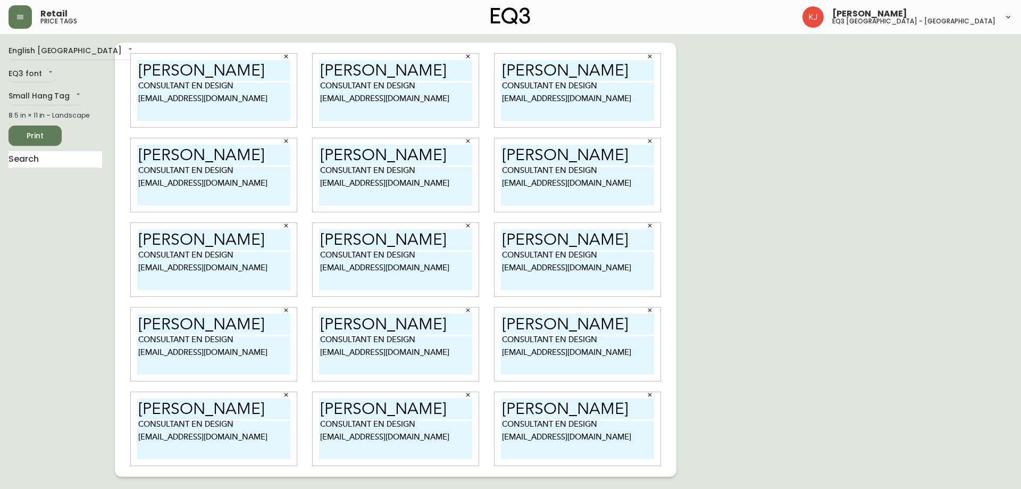
click at [60, 136] on button "Print" at bounding box center [35, 136] width 53 height 20
